Goal: Information Seeking & Learning: Learn about a topic

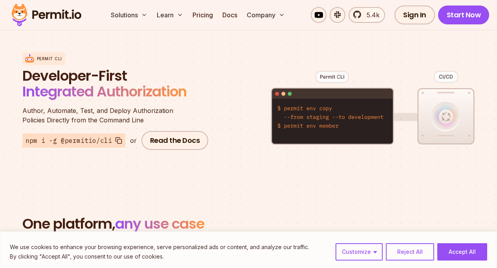
scroll to position [910, 0]
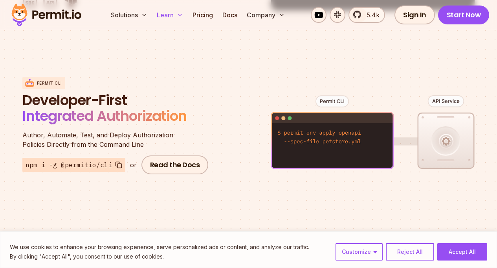
click at [169, 19] on button "Learn" at bounding box center [170, 15] width 33 height 16
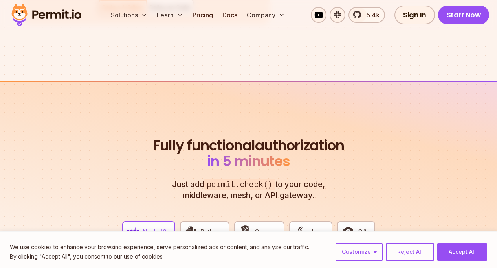
scroll to position [1461, 0]
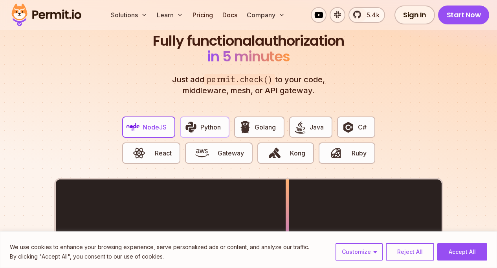
click at [213, 122] on span "Python" at bounding box center [211, 126] width 20 height 9
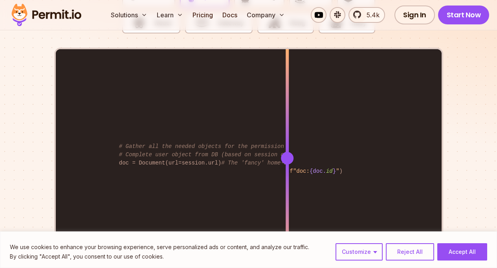
scroll to position [1627, 0]
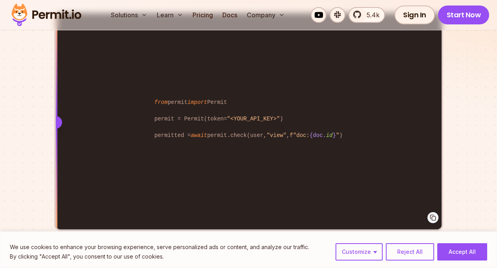
drag, startPoint x: 282, startPoint y: 142, endPoint x: 55, endPoint y: 120, distance: 227.5
click at [56, 120] on div "from permit import Permit permit = Permit(token= "<YOUR_API_KEY>" ) permitted =…" at bounding box center [249, 121] width 386 height 217
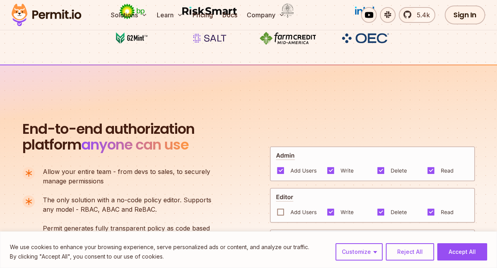
scroll to position [0, 0]
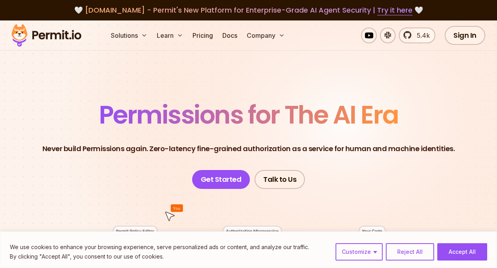
click at [61, 38] on img at bounding box center [46, 35] width 77 height 27
drag, startPoint x: 144, startPoint y: 11, endPoint x: 93, endPoint y: 13, distance: 50.3
click at [93, 13] on span "[DOMAIN_NAME] - Permit's New Platform for Enterprise-Grade AI Agent Security | …" at bounding box center [249, 10] width 328 height 10
copy span "[DOMAIN_NAME]"
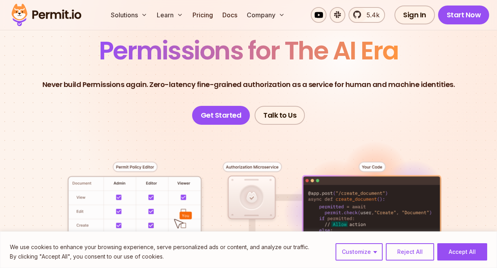
scroll to position [51, 0]
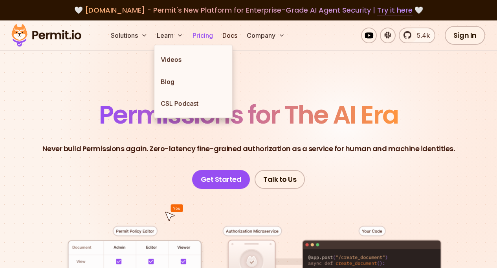
click at [208, 37] on link "Pricing" at bounding box center [203, 36] width 27 height 16
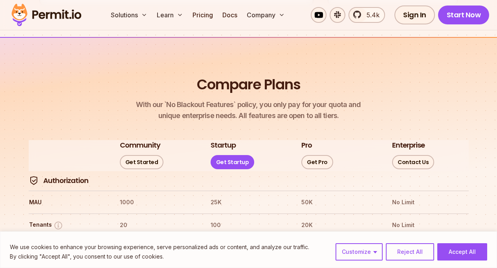
scroll to position [1092, 0]
